Goal: Task Accomplishment & Management: Manage account settings

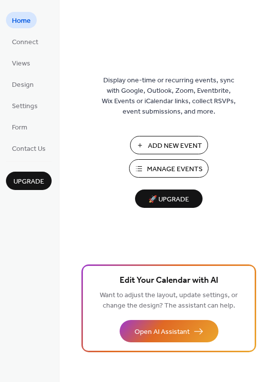
drag, startPoint x: 274, startPoint y: 27, endPoint x: 274, endPoint y: 63, distance: 35.8
click at [274, 62] on div "Display one-time or recurring events, sync with Google, Outlook, Zoom, Eventbri…" at bounding box center [169, 191] width 219 height 382
drag, startPoint x: 273, startPoint y: 44, endPoint x: 278, endPoint y: 48, distance: 6.0
click at [275, 46] on div "Display one-time or recurring events, sync with Google, Outlook, Zoom, Eventbri…" at bounding box center [169, 207] width 219 height 350
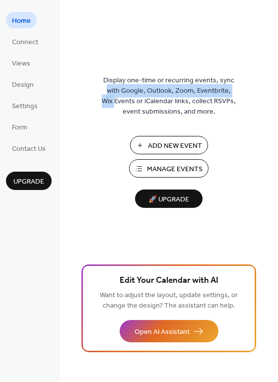
drag, startPoint x: 276, startPoint y: 43, endPoint x: 279, endPoint y: 90, distance: 46.8
click at [278, 90] on div "Display one-time or recurring events, sync with Google, Outlook, Zoom, Eventbri…" at bounding box center [169, 191] width 219 height 382
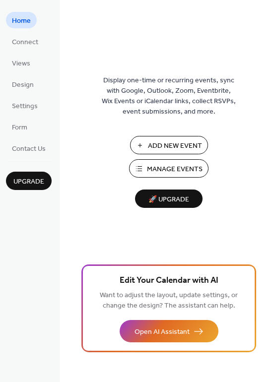
drag, startPoint x: 277, startPoint y: 71, endPoint x: 276, endPoint y: 83, distance: 13.0
click at [276, 83] on div "Display one-time or recurring events, sync with Google, Outlook, Zoom, Eventbri…" at bounding box center [169, 207] width 219 height 350
drag, startPoint x: 273, startPoint y: 20, endPoint x: 275, endPoint y: 30, distance: 10.1
click at [274, 32] on div "Display one-time or recurring events, sync with Google, Outlook, Zoom, Eventbri…" at bounding box center [169, 191] width 219 height 382
click at [150, 162] on button "Manage Events" at bounding box center [168, 168] width 79 height 18
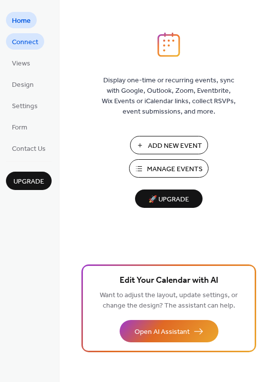
click at [24, 38] on span "Connect" at bounding box center [25, 42] width 26 height 10
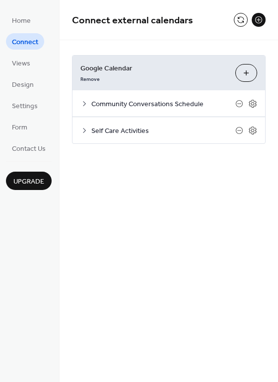
click at [244, 75] on button "Choose Calendars" at bounding box center [246, 73] width 22 height 18
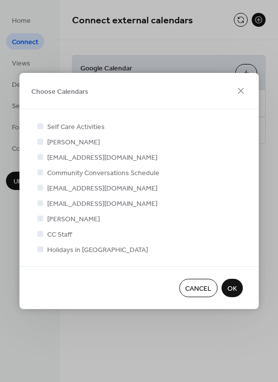
click at [199, 286] on span "Cancel" at bounding box center [198, 289] width 26 height 10
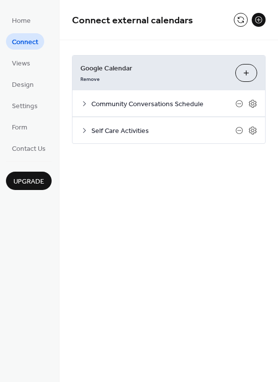
click at [242, 72] on button "Choose Calendars" at bounding box center [246, 73] width 22 height 18
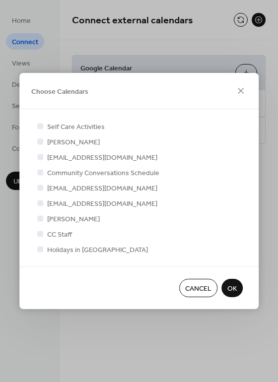
click at [191, 286] on span "Cancel" at bounding box center [198, 289] width 26 height 10
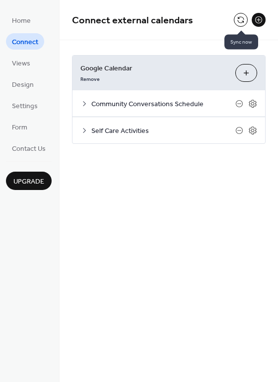
click at [241, 20] on button at bounding box center [241, 20] width 14 height 14
click at [240, 74] on button "Choose Calendars" at bounding box center [246, 73] width 22 height 18
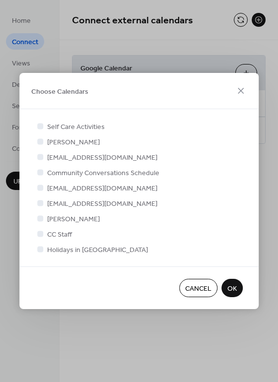
click at [201, 288] on span "Cancel" at bounding box center [198, 289] width 26 height 10
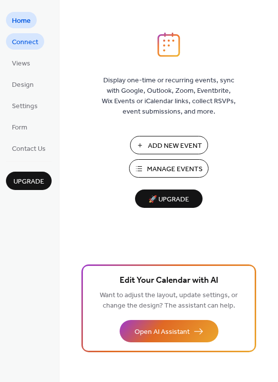
click at [38, 40] on link "Connect" at bounding box center [25, 41] width 38 height 16
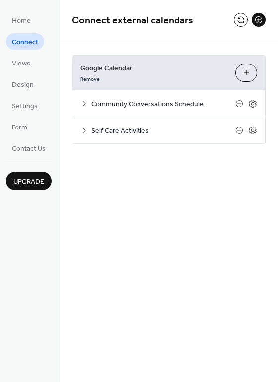
click at [247, 77] on button "Choose Calendars" at bounding box center [246, 73] width 22 height 18
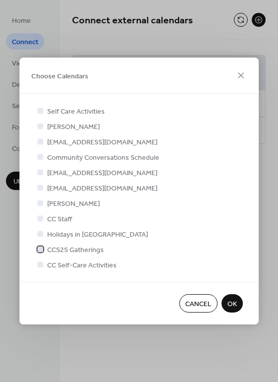
click at [91, 254] on span "CCS2S Gatherings" at bounding box center [75, 250] width 57 height 10
click at [232, 301] on span "OK" at bounding box center [231, 305] width 9 height 10
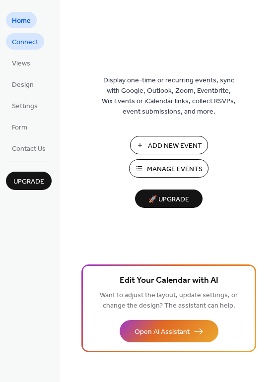
click at [13, 43] on span "Connect" at bounding box center [25, 42] width 26 height 10
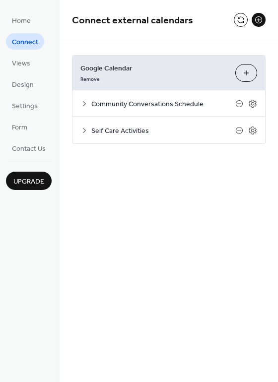
click at [247, 74] on button "Choose Calendars" at bounding box center [246, 73] width 22 height 18
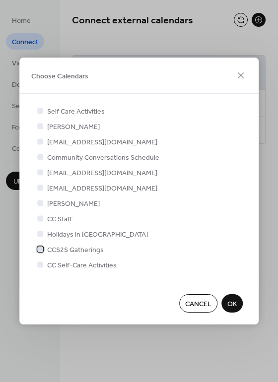
click at [70, 250] on span "CCS2S Gatherings" at bounding box center [75, 250] width 57 height 10
click at [70, 262] on span "CC Self-Care Activities" at bounding box center [82, 266] width 70 height 10
click at [239, 298] on button "OK" at bounding box center [232, 304] width 21 height 18
